Goal: Book appointment/travel/reservation

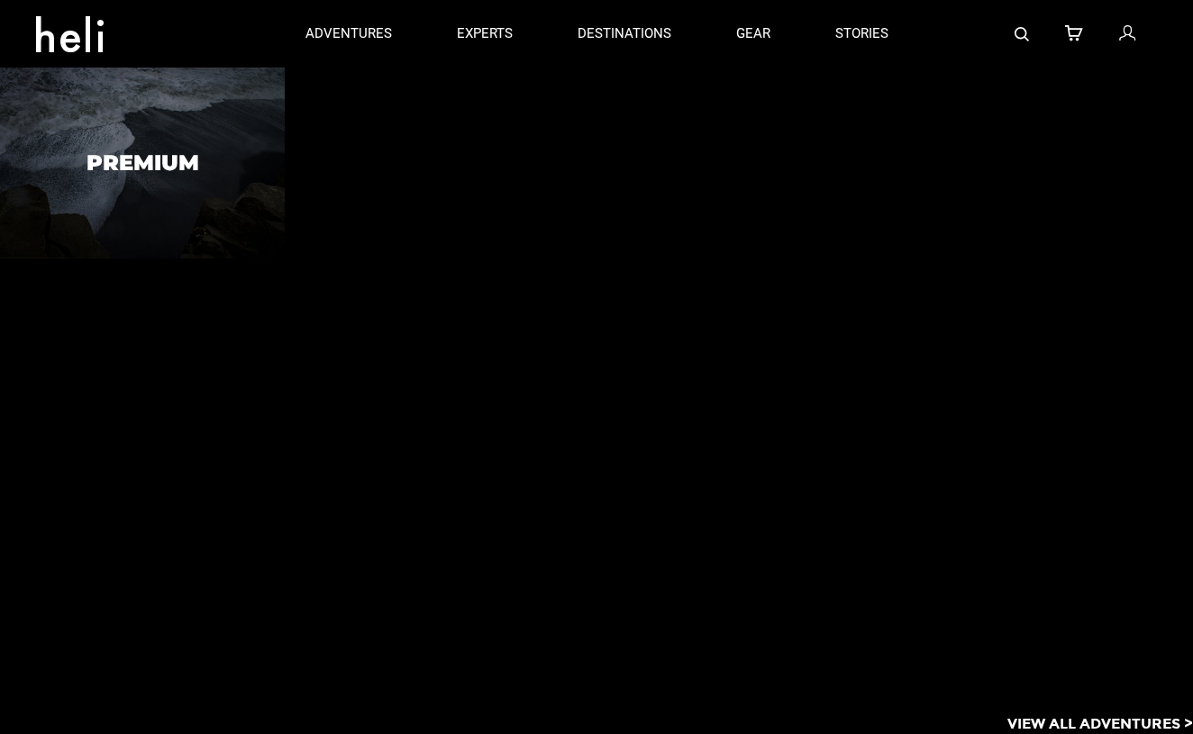
type input "Bike"
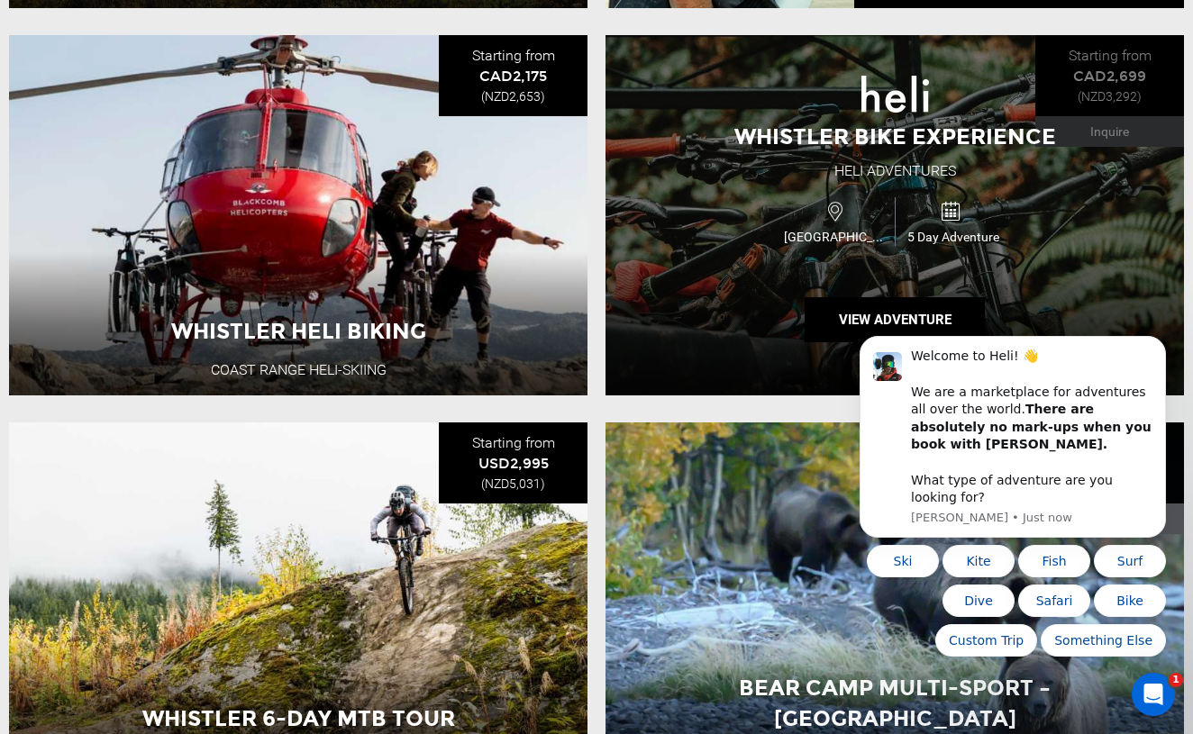
scroll to position [1869, 0]
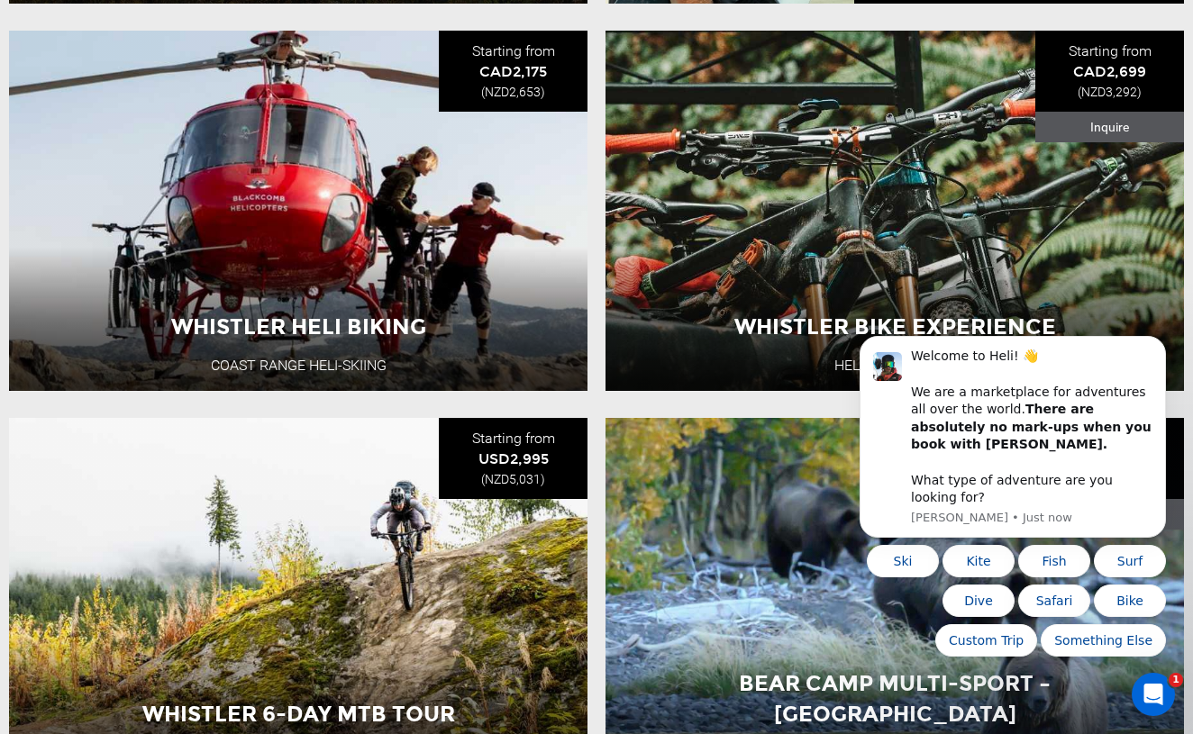
click at [1150, 702] on icon "Open Intercom Messenger" at bounding box center [1154, 695] width 30 height 30
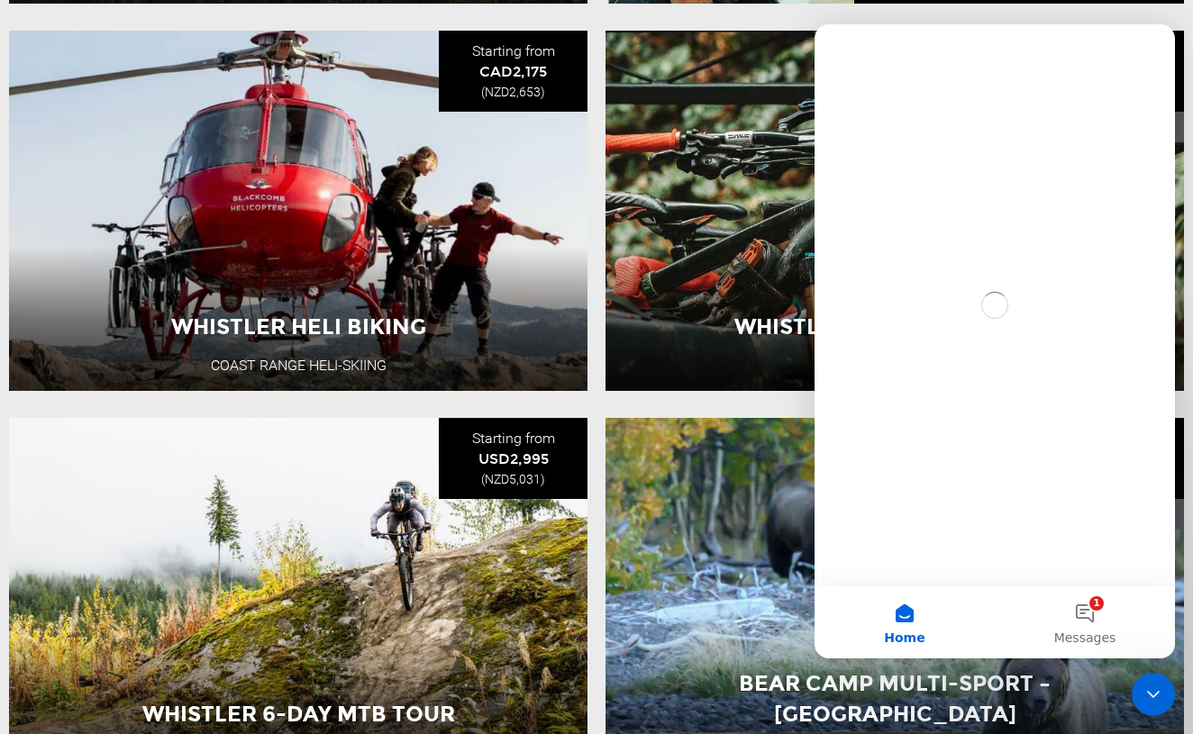
scroll to position [0, 0]
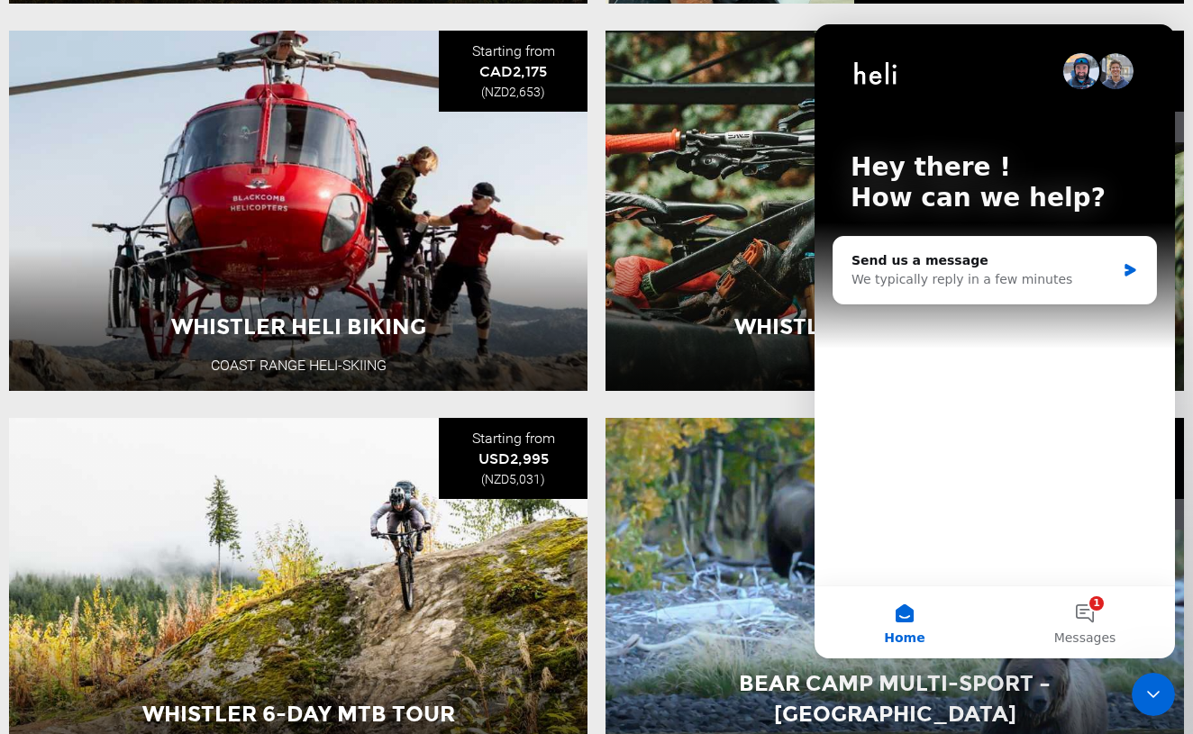
click at [1157, 694] on icon "Close Intercom Messenger" at bounding box center [1153, 694] width 13 height 7
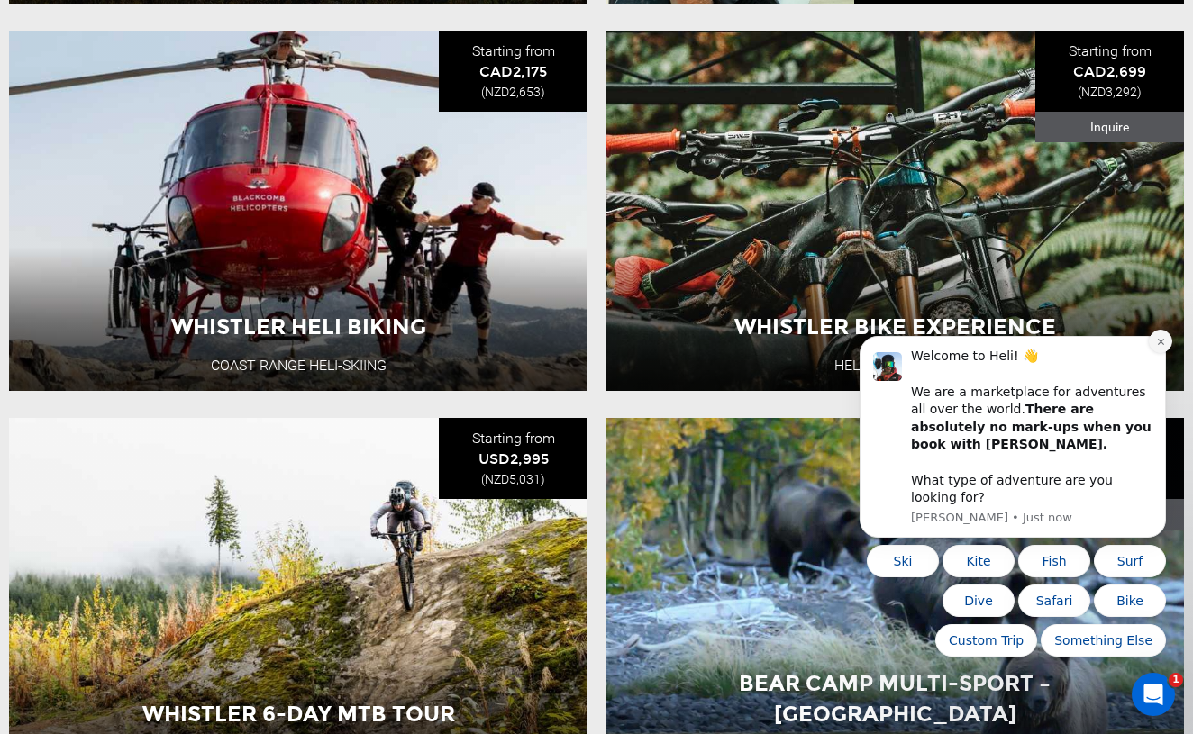
click at [1156, 347] on icon "Dismiss notification" at bounding box center [1161, 342] width 10 height 10
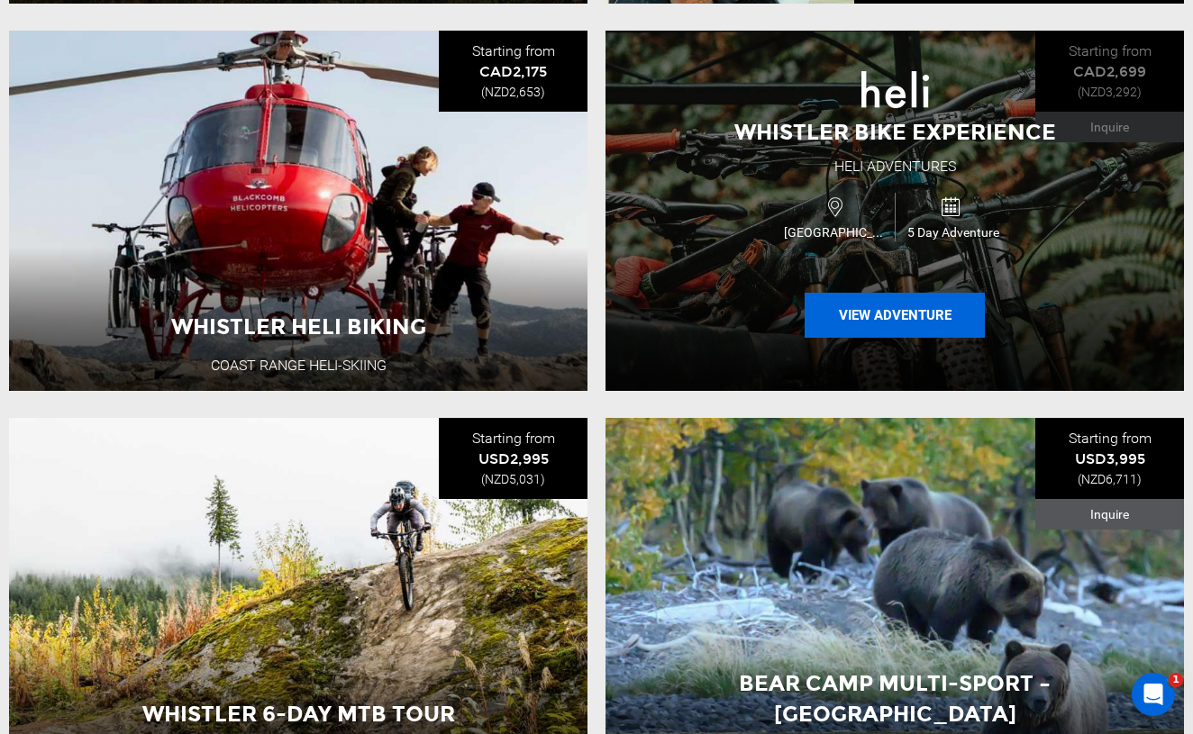
click at [871, 317] on button "View Adventure" at bounding box center [894, 315] width 180 height 45
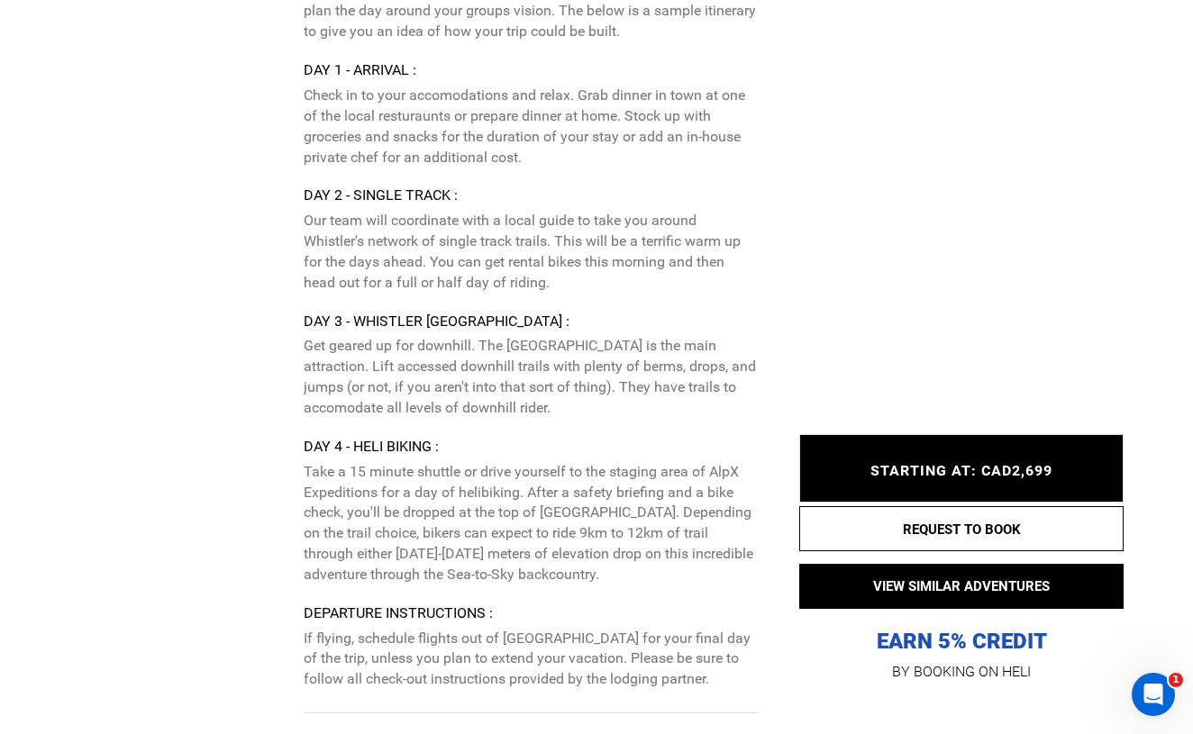
scroll to position [3881, 0]
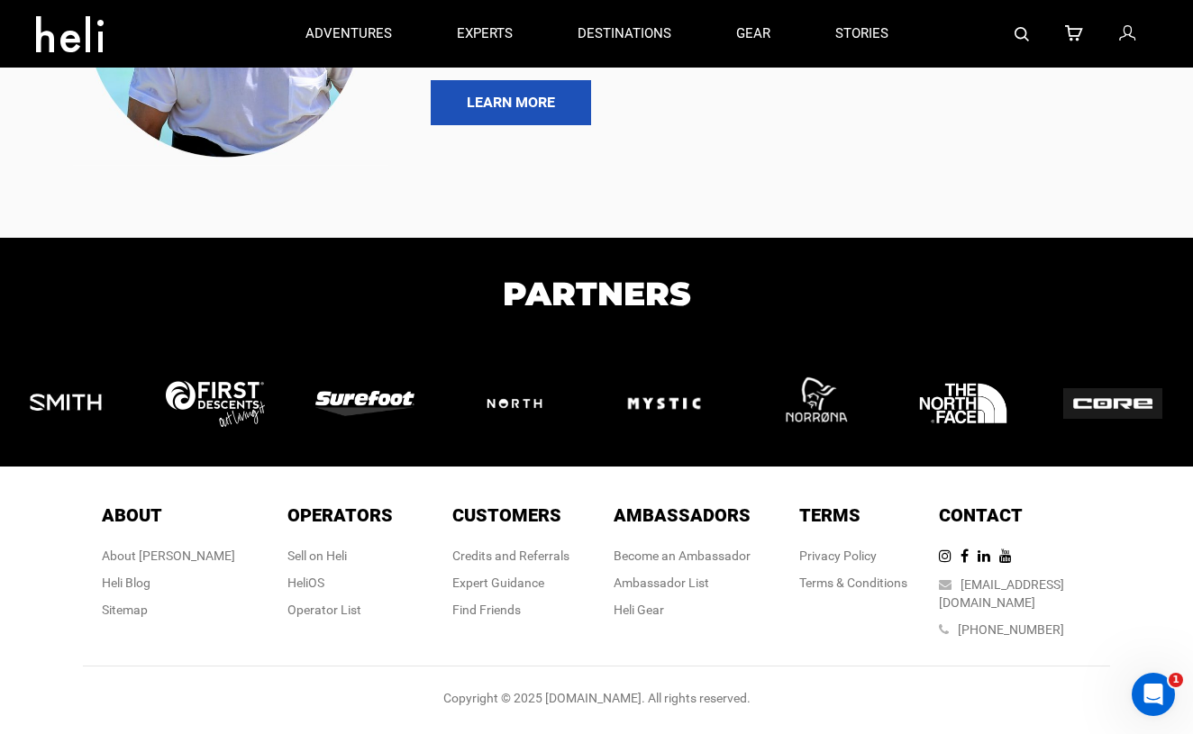
type input "Bike"
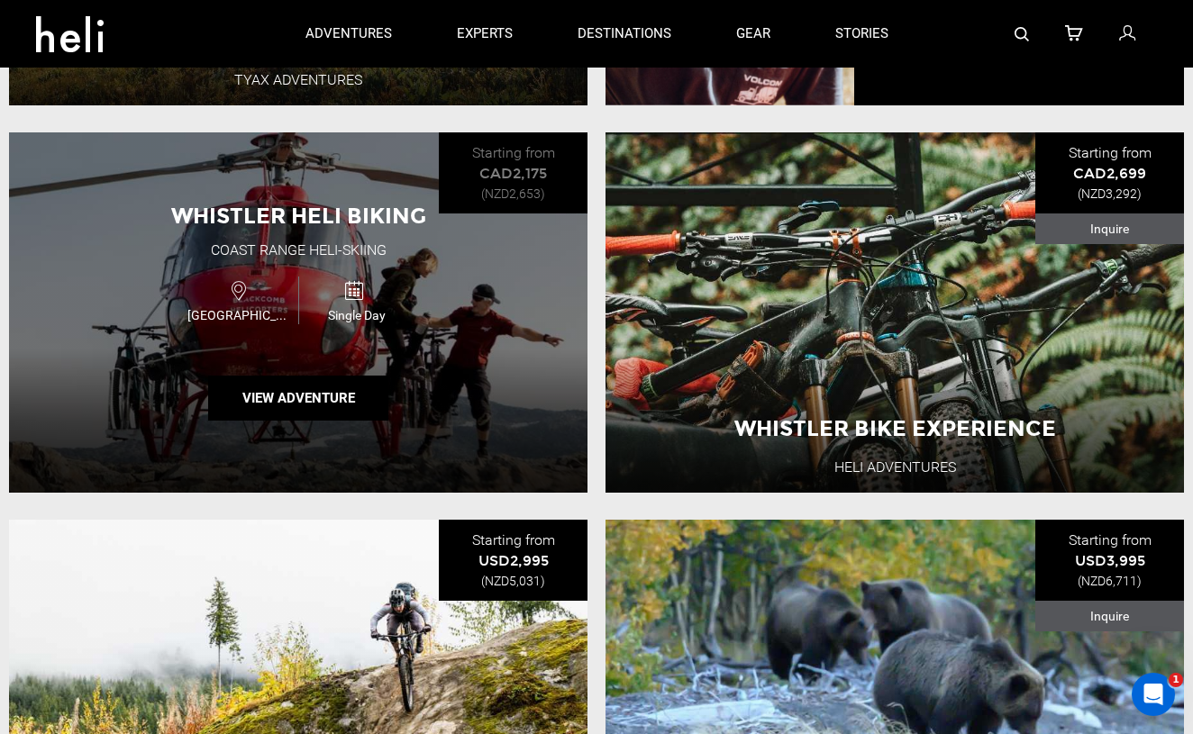
scroll to position [1760, 0]
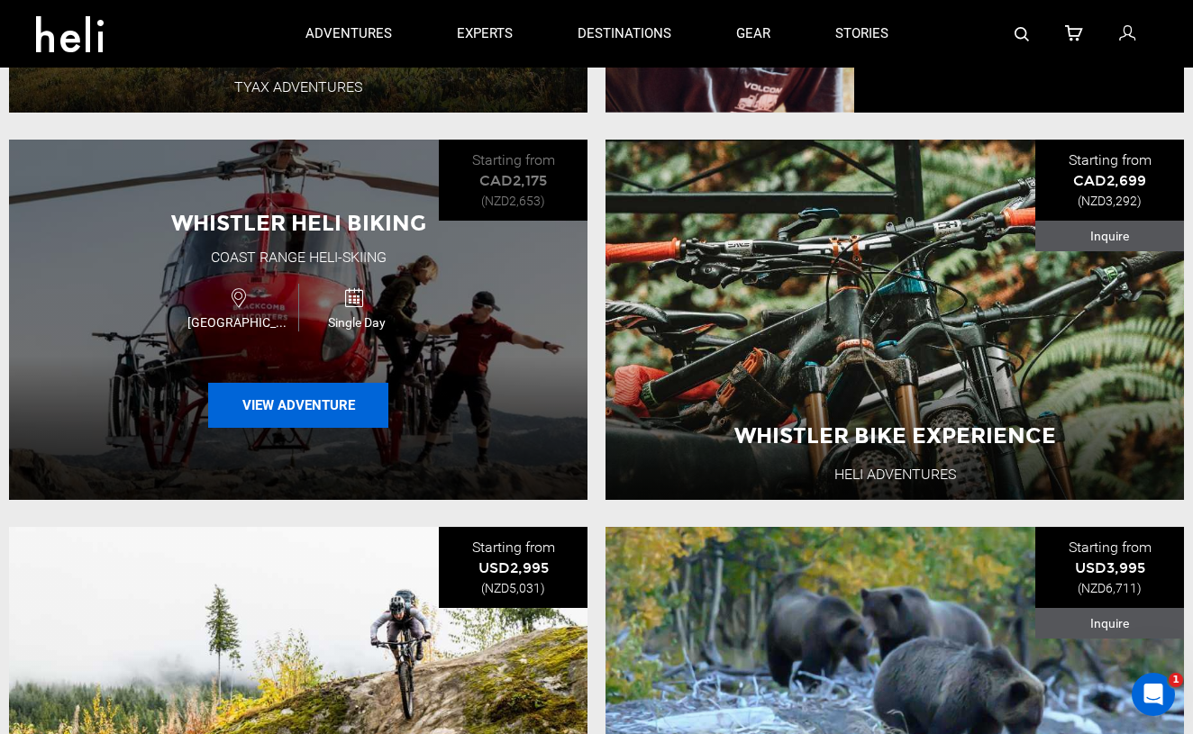
click at [323, 404] on button "View Adventure" at bounding box center [298, 405] width 180 height 45
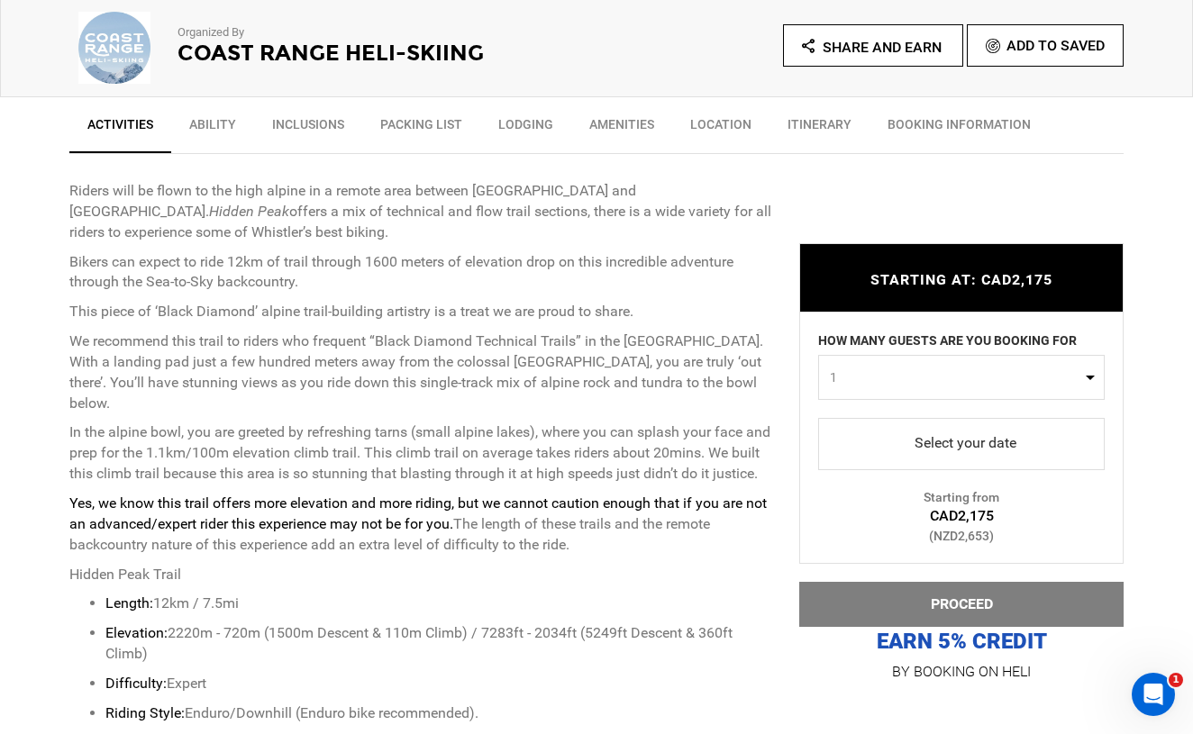
scroll to position [610, 0]
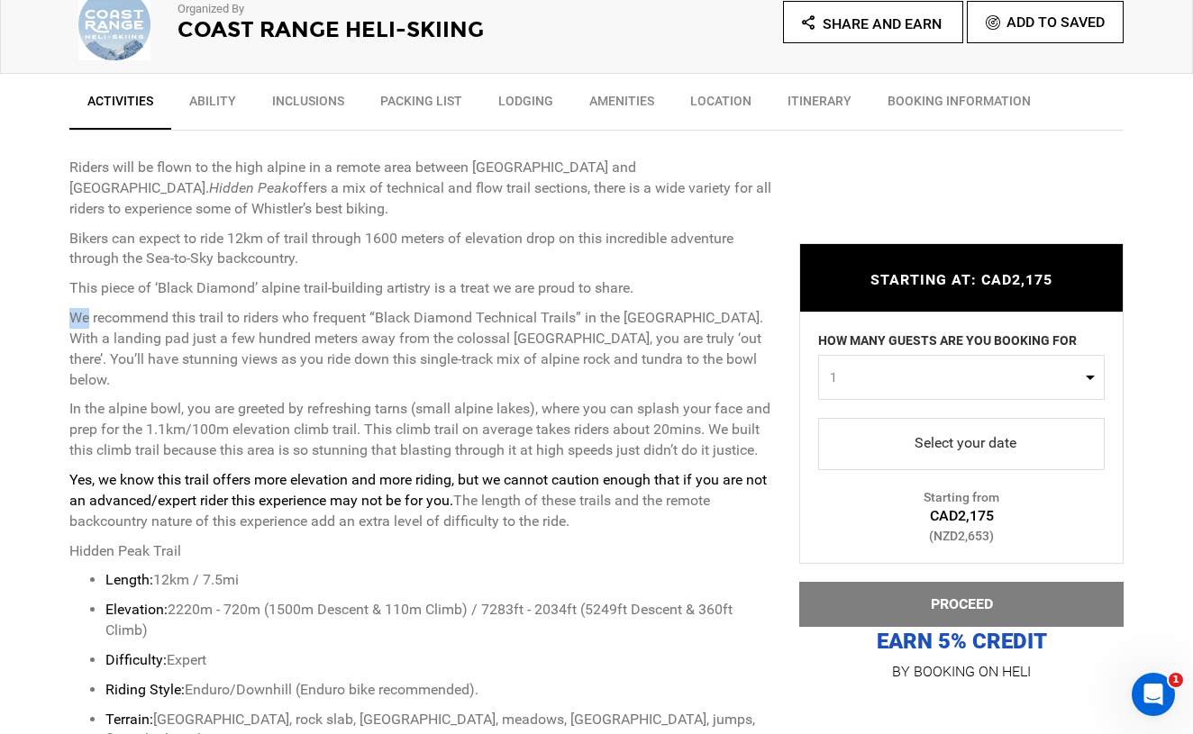
scroll to position [641, 0]
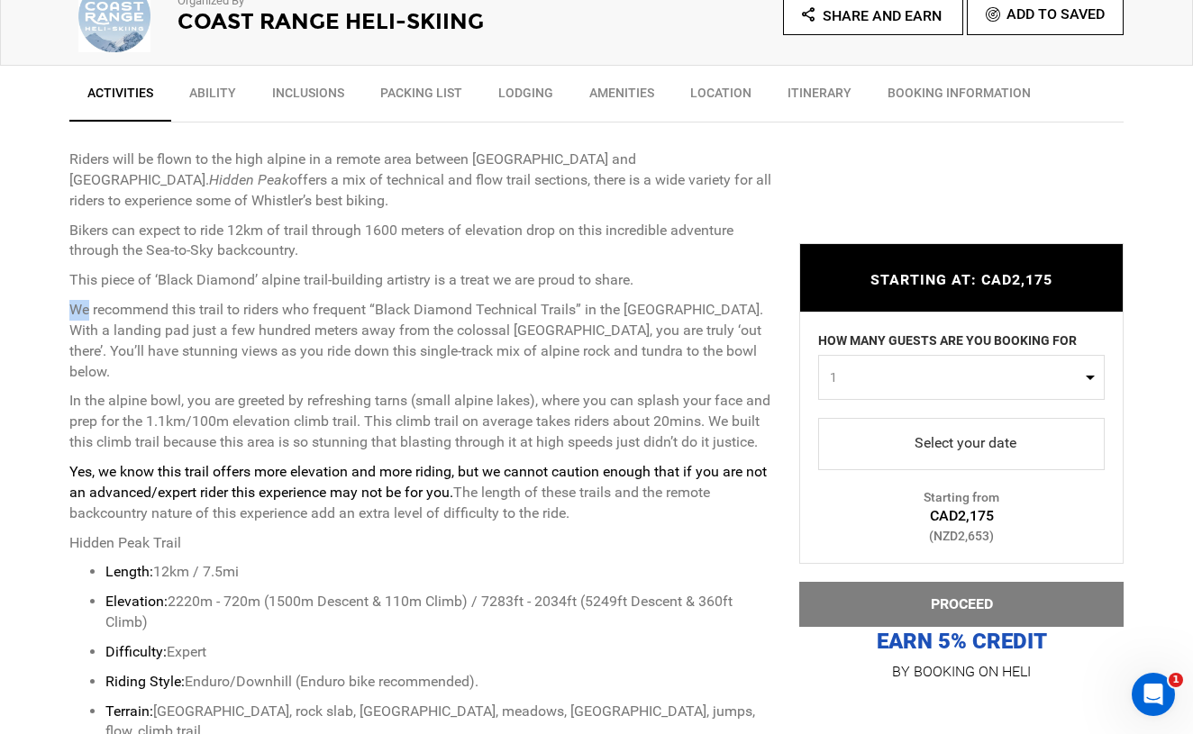
click at [206, 330] on p "We recommend this trail to riders who frequent “Black Diamond Technical Trails”…" at bounding box center [420, 341] width 703 height 82
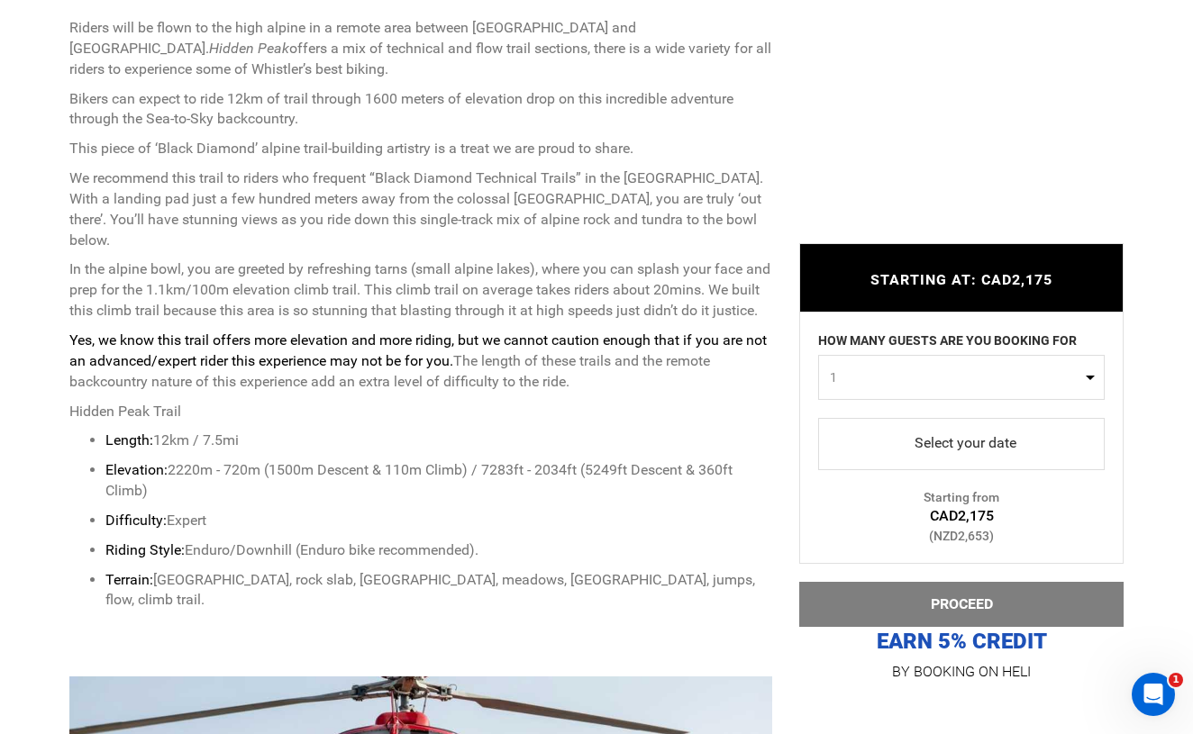
scroll to position [782, 0]
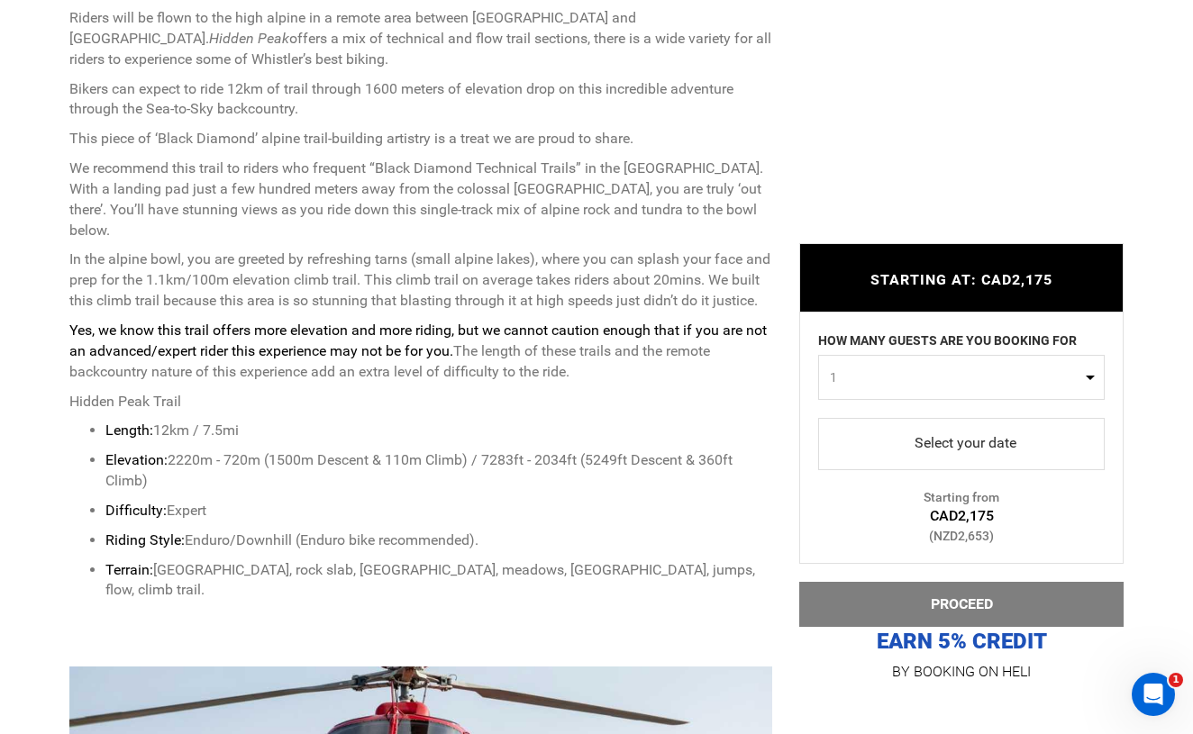
click at [994, 396] on button "1" at bounding box center [961, 377] width 286 height 45
click at [858, 518] on link "4" at bounding box center [961, 519] width 285 height 32
select select "4"
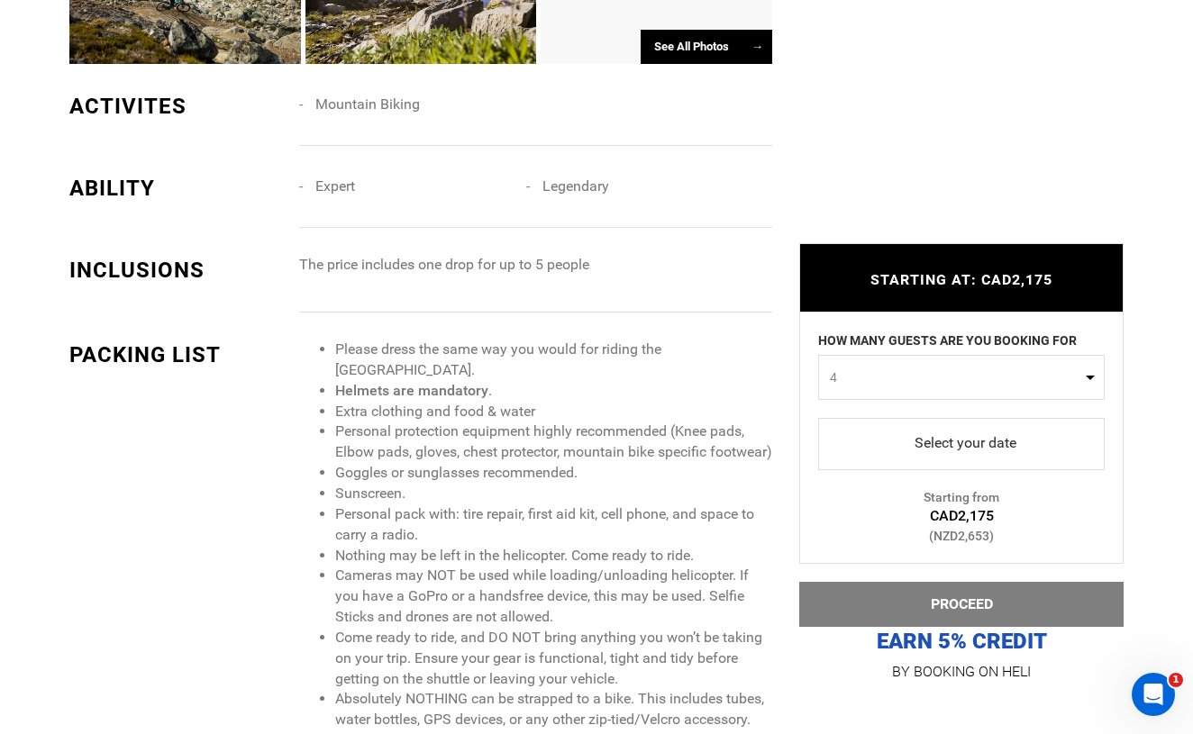
scroll to position [1829, 0]
